Goal: Task Accomplishment & Management: Use online tool/utility

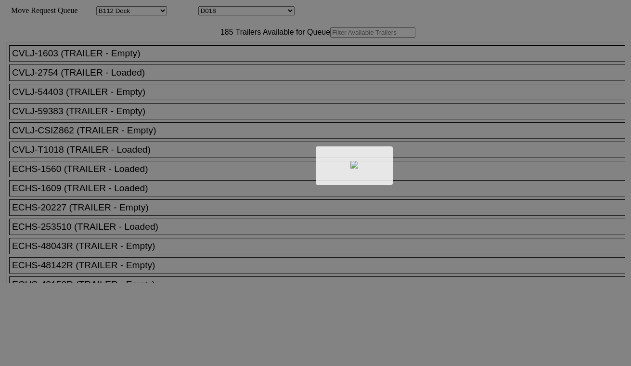
select select "121"
select select "3264"
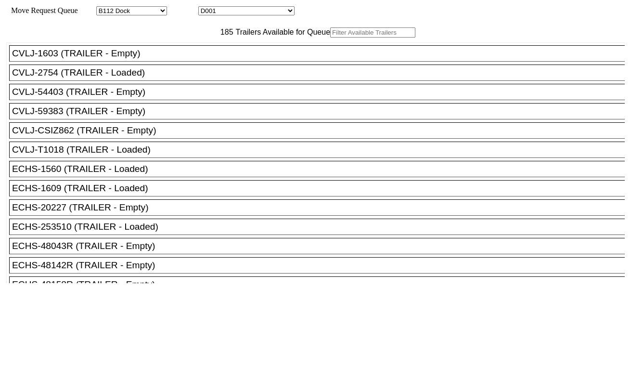
click at [330, 38] on input "text" at bounding box center [372, 32] width 85 height 10
paste input "CBHU6368711"
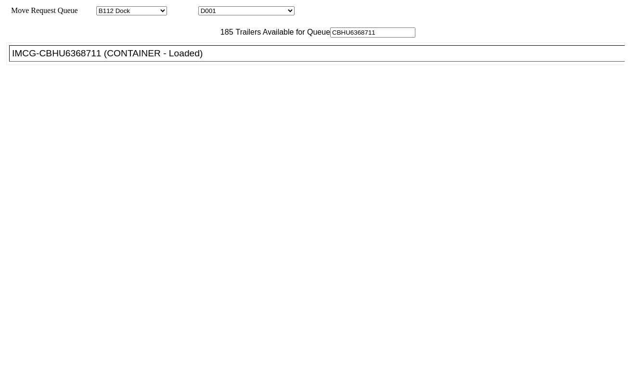
type input "CBHU6368711"
click at [186, 59] on div "IMCG-CBHU6368711 (CONTAINER - Loaded)" at bounding box center [321, 53] width 619 height 11
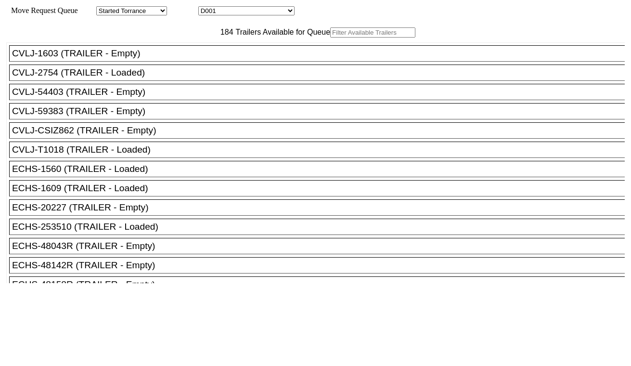
click at [246, 6] on div "Move Request Queue Area Started Torrance Lost Torrance Appt Torrance Bobtail B1…" at bounding box center [315, 10] width 619 height 9
click at [246, 10] on select "D001 D002 D003 D004 D005 D006 D007 D008 D009 D010 D011 D012 D013 D014 D015 D016…" at bounding box center [246, 10] width 96 height 9
select select "3265"
click at [207, 8] on select "D001 D002 D003 D004 D005 D006 D007 D008 D009 D010 D011 D012 D013 D014 D015 D016…" at bounding box center [246, 10] width 96 height 9
click at [330, 38] on input "text" at bounding box center [372, 32] width 85 height 10
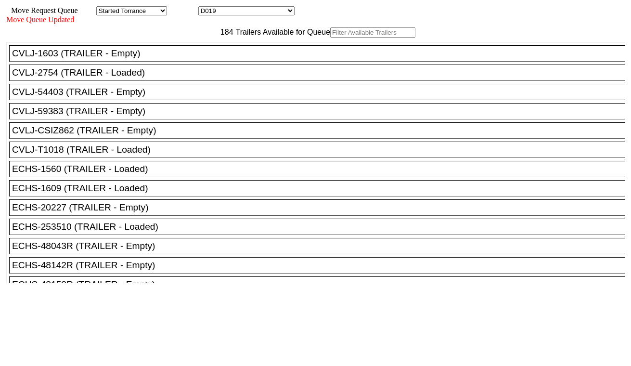
paste input "CBHU6409960"
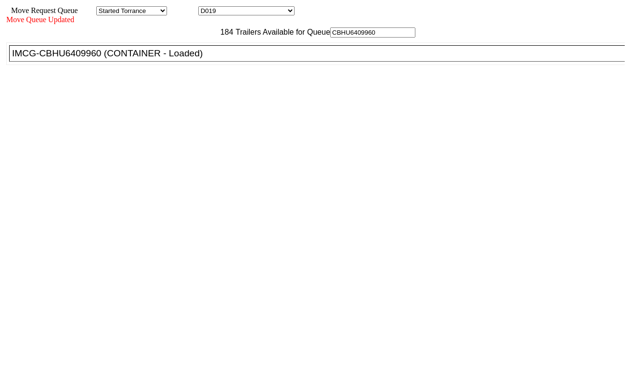
type input "CBHU6409960"
click at [192, 59] on div "IMCG-CBHU6409960 (CONTAINER - Loaded)" at bounding box center [321, 53] width 619 height 11
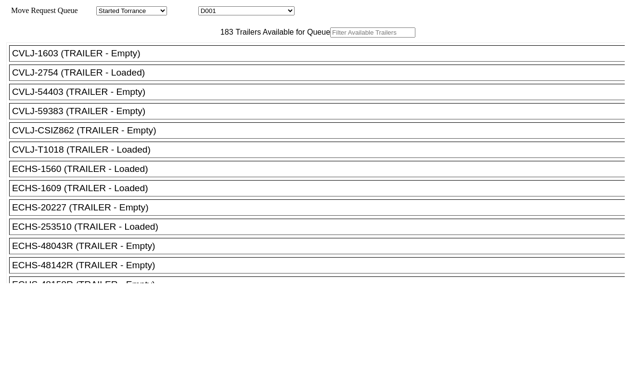
click at [232, 13] on select "D001 D002 D003 D004 D005 D006 D007 D008 D009 D010 D011 D012 D013 D014 D015 D016…" at bounding box center [246, 10] width 96 height 9
select select "3266"
click at [207, 8] on select "D001 D002 D003 D004 D005 D006 D007 D008 D009 D010 D011 D012 D013 D014 D015 D016…" at bounding box center [246, 10] width 96 height 9
click at [330, 38] on input "text" at bounding box center [372, 32] width 85 height 10
paste input "CBHU6401960"
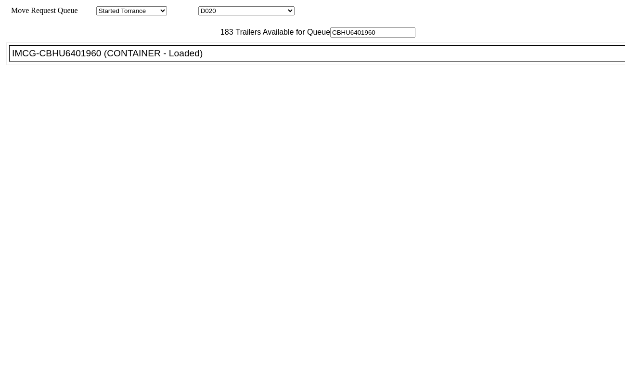
type input "CBHU6401960"
click at [206, 59] on div "IMCG-CBHU6401960 (CONTAINER - Loaded)" at bounding box center [321, 53] width 619 height 11
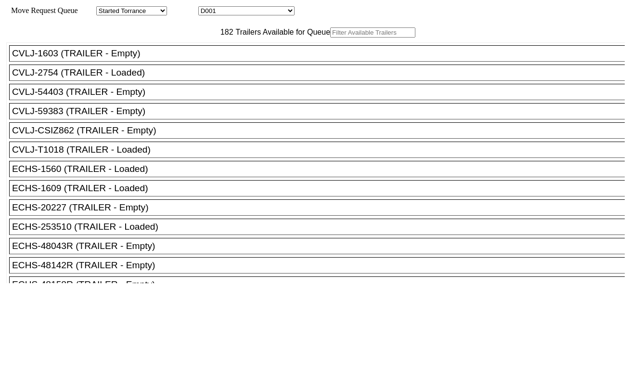
click at [234, 6] on div "Move Request Queue Area Started Torrance Lost Torrance Appt Torrance Bobtail B1…" at bounding box center [315, 10] width 619 height 9
click at [234, 10] on select "D001 D002 D003 D004 D005 D006 D007 D008 D009 D010 D011 D012 D013 D014 D015 D016…" at bounding box center [246, 10] width 96 height 9
select select "3267"
click at [207, 8] on select "D001 D002 D003 D004 D005 D006 D007 D008 D009 D010 D011 D012 D013 D014 D015 D016…" at bounding box center [246, 10] width 96 height 9
click at [330, 38] on input "text" at bounding box center [372, 32] width 85 height 10
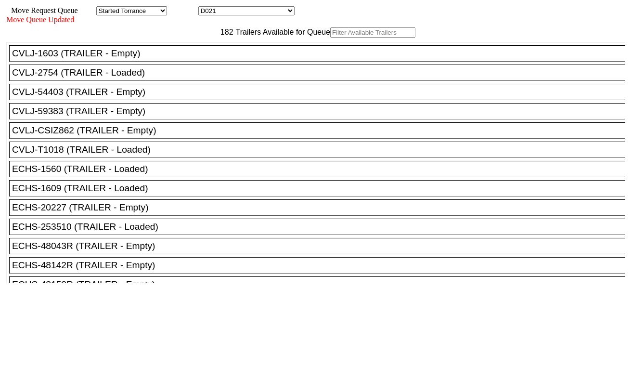
paste input "INKU6642822"
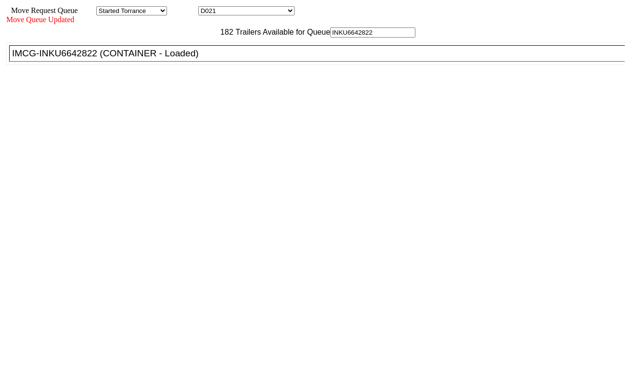
type input "INKU6642822"
click at [201, 59] on div "IMCG-INKU6642822 (CONTAINER - Loaded)" at bounding box center [321, 53] width 619 height 11
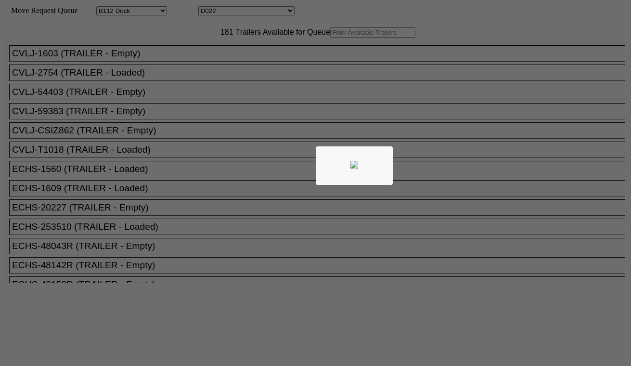
select select "121"
select select "3268"
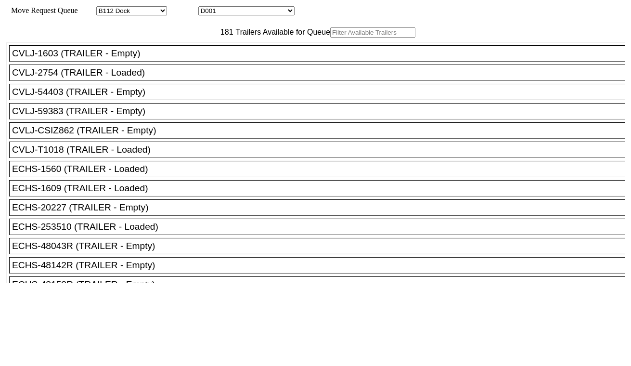
click at [330, 38] on input "text" at bounding box center [372, 32] width 85 height 10
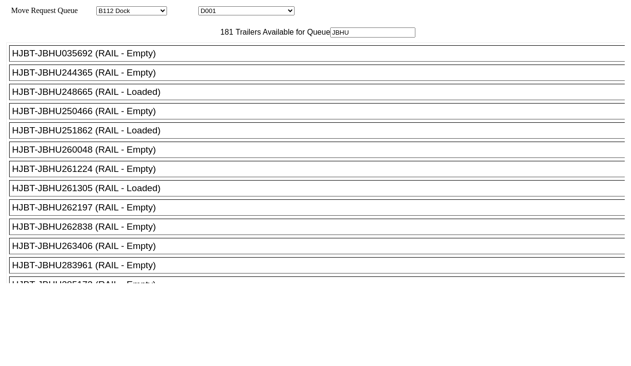
type input "JBHU"
click at [174, 59] on div "HJBT-JBHU035692 (RAIL - Empty)" at bounding box center [321, 53] width 619 height 11
